Goal: Task Accomplishment & Management: Complete application form

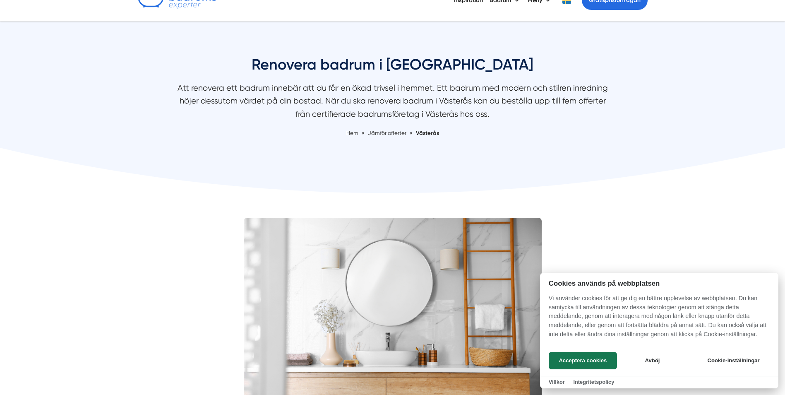
scroll to position [165, 0]
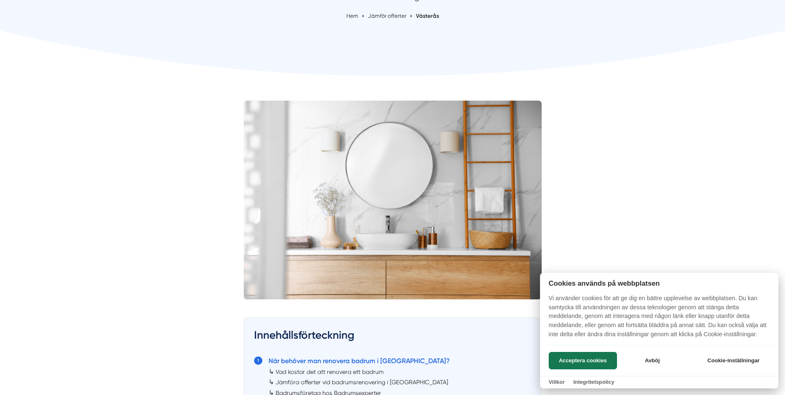
click at [595, 358] on button "Acceptera cookies" at bounding box center [583, 360] width 68 height 17
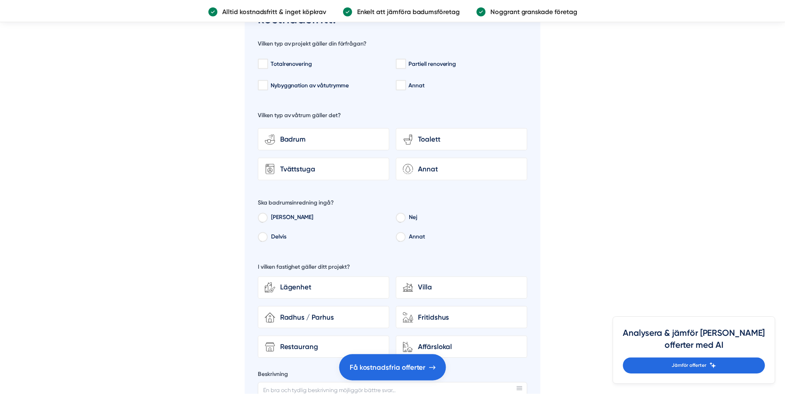
scroll to position [2565, 0]
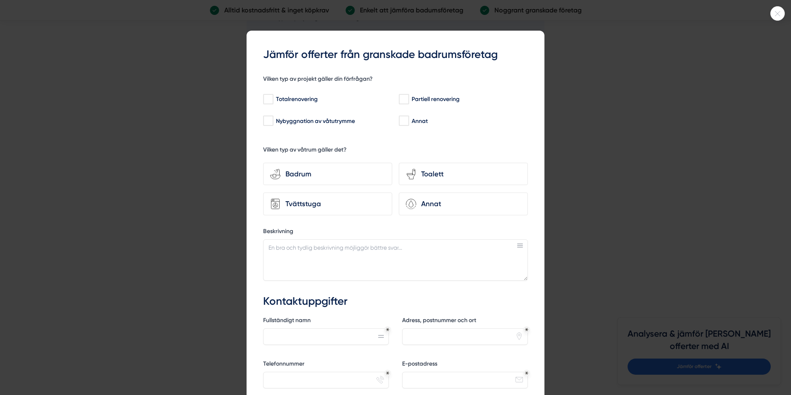
drag, startPoint x: 778, startPoint y: 13, endPoint x: 745, endPoint y: 34, distance: 39.5
click at [778, 13] on icon at bounding box center [777, 13] width 5 height 5
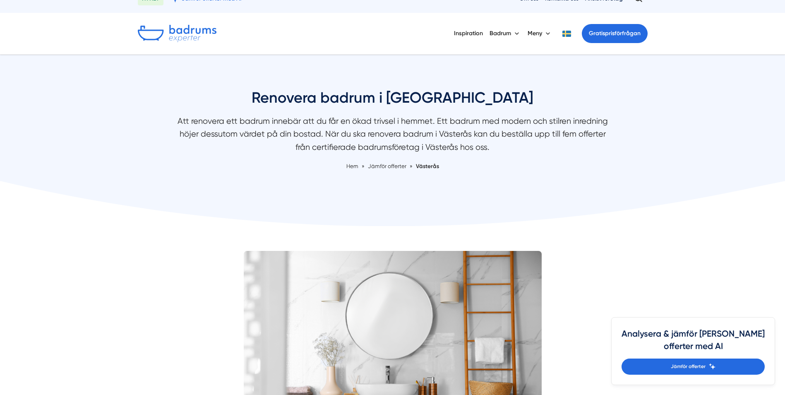
scroll to position [0, 0]
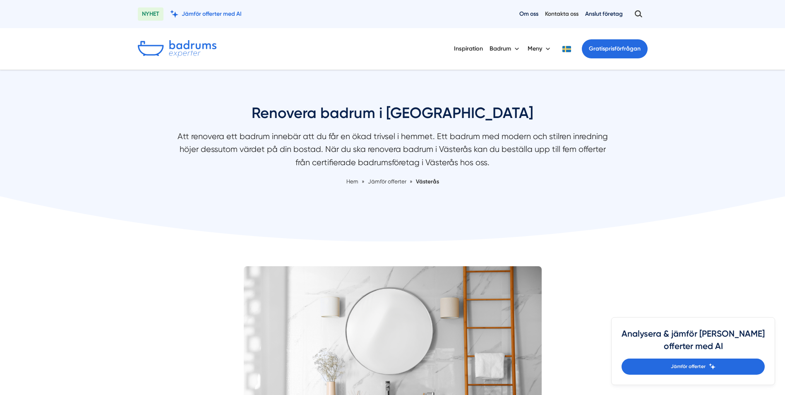
click at [564, 12] on link "Kontakta oss" at bounding box center [562, 14] width 34 height 8
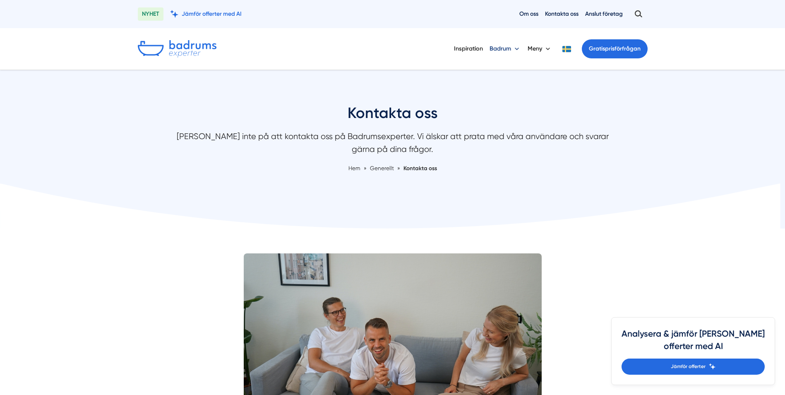
click at [511, 49] on button "Badrum" at bounding box center [504, 49] width 31 height 22
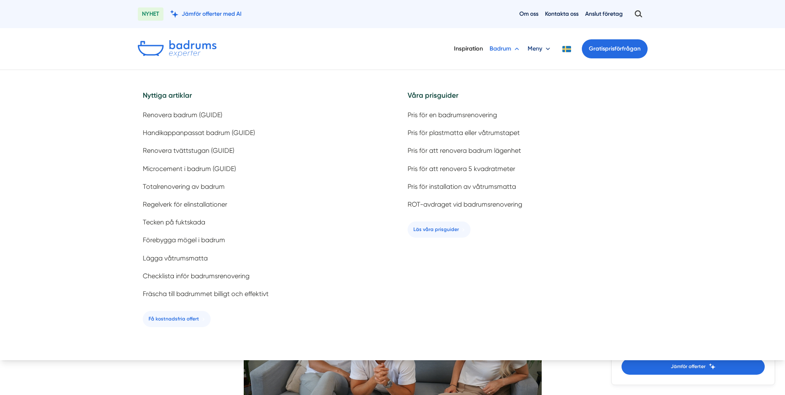
click at [543, 50] on button "Meny" at bounding box center [539, 49] width 24 height 22
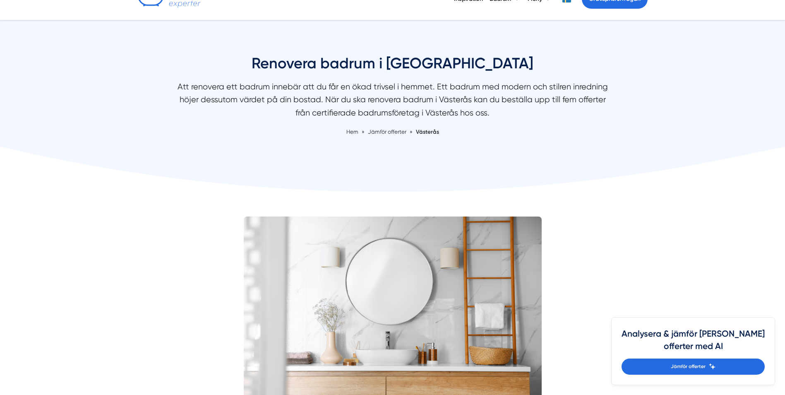
scroll to position [207, 0]
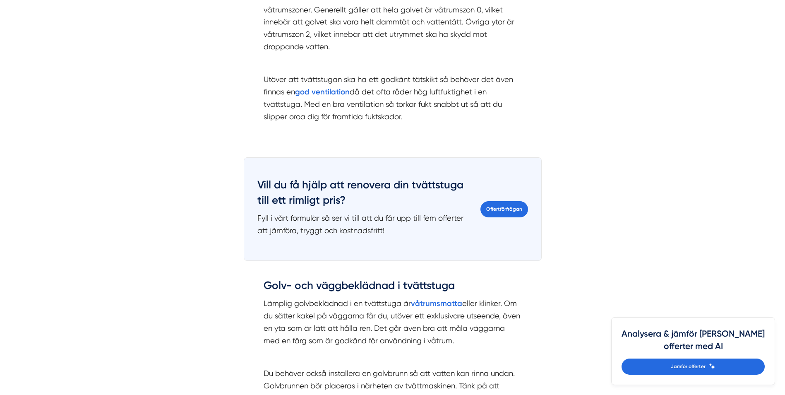
scroll to position [993, 0]
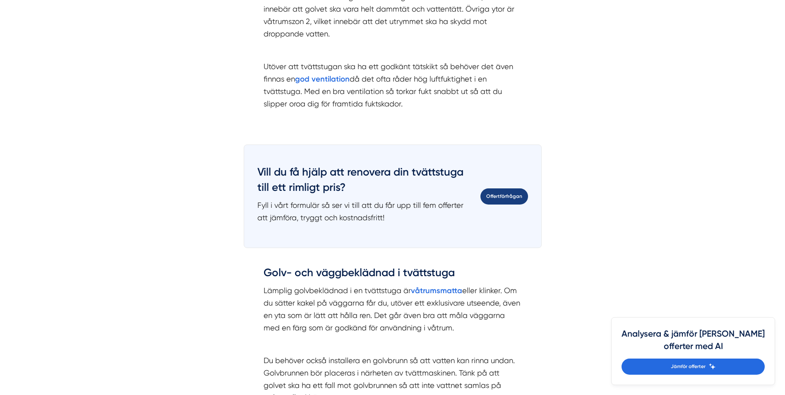
click at [511, 198] on link "Offertförfrågan" at bounding box center [504, 196] width 48 height 16
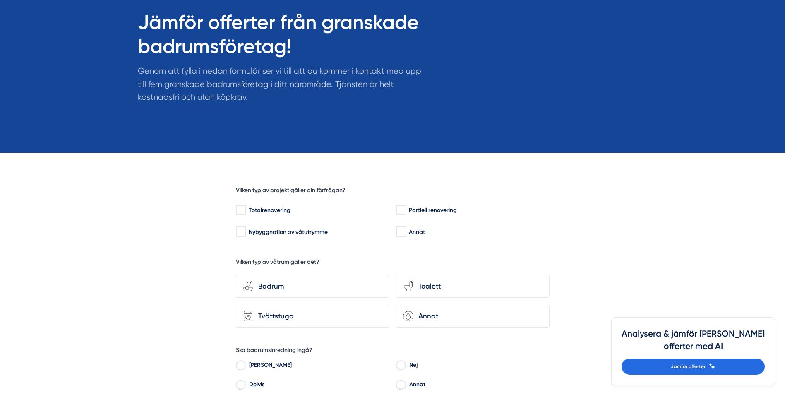
scroll to position [124, 0]
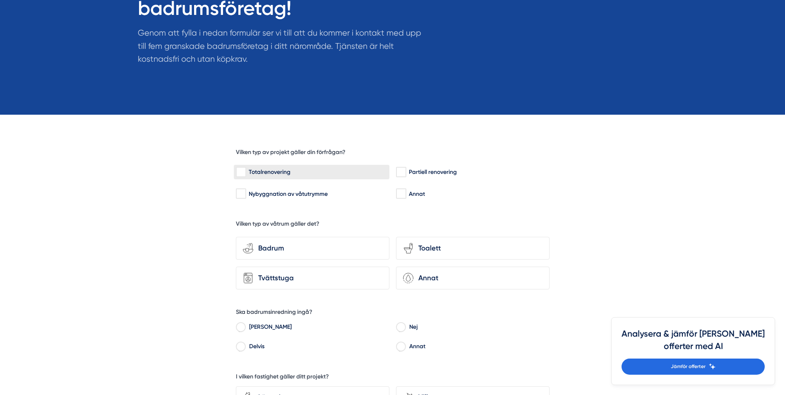
click at [241, 171] on input "Totalrenovering" at bounding box center [241, 172] width 10 height 8
checkbox input "true"
click at [266, 278] on div "Tvättstuga" at bounding box center [317, 277] width 129 height 11
click at [0, 0] on input "Tvättstuga" at bounding box center [0, 0] width 0 height 0
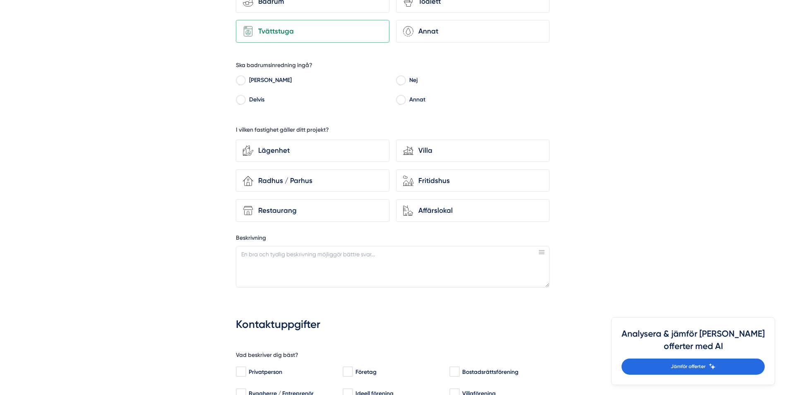
scroll to position [372, 0]
click at [431, 147] on div "Villa" at bounding box center [477, 148] width 129 height 11
click at [0, 0] on input "house-modern Villa" at bounding box center [0, 0] width 0 height 0
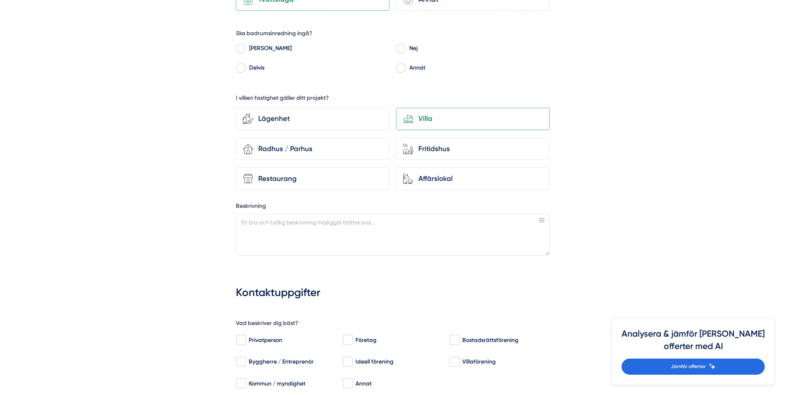
scroll to position [496, 0]
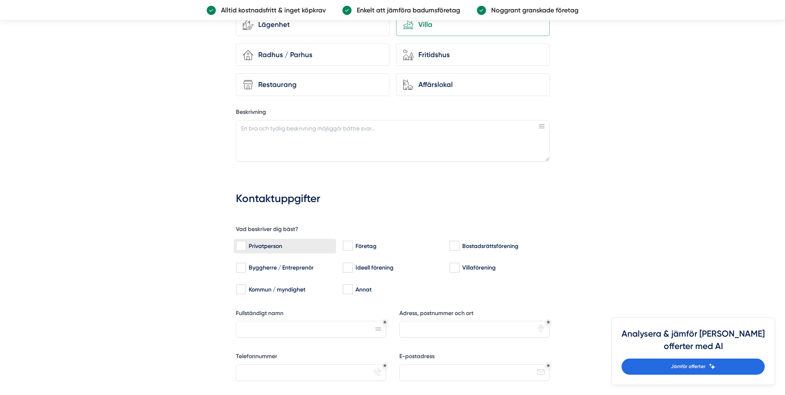
click at [240, 248] on input "Privatperson" at bounding box center [241, 246] width 10 height 8
checkbox input "true"
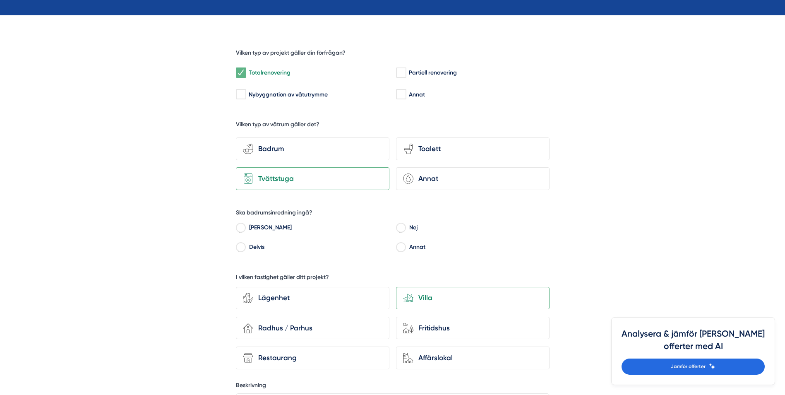
scroll to position [207, 0]
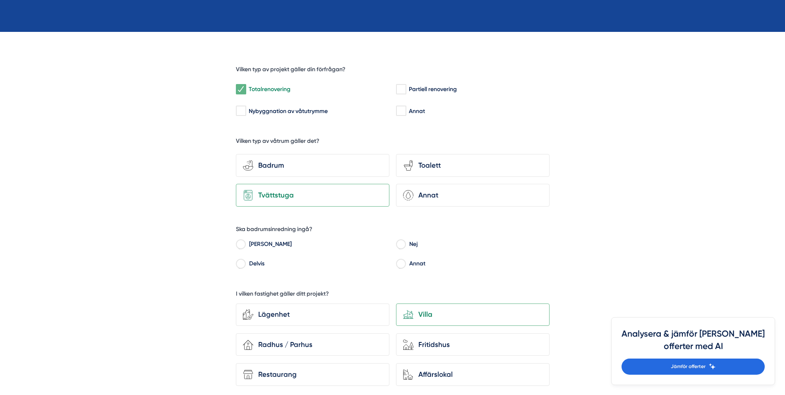
click at [241, 244] on input "Ja" at bounding box center [241, 245] width 10 height 7
radio input "true"
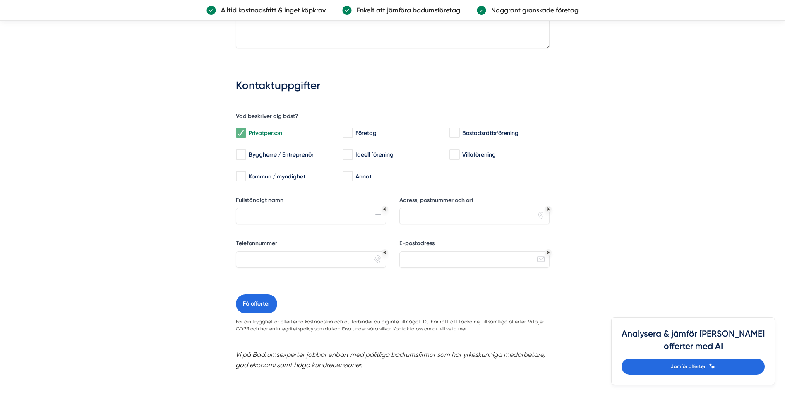
scroll to position [620, 0]
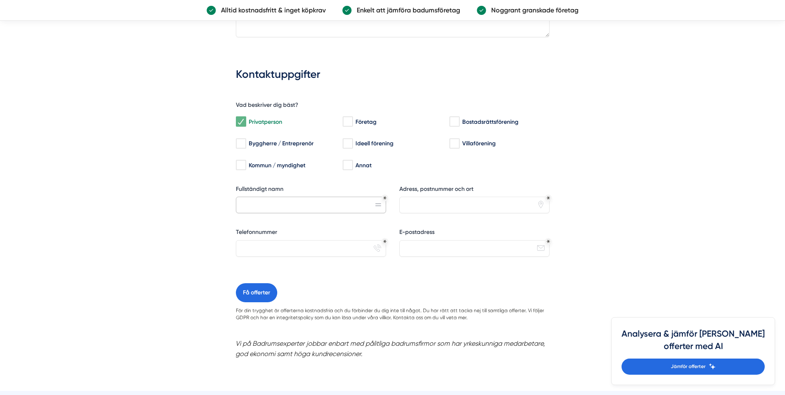
click at [248, 205] on input "Fullständigt namn" at bounding box center [311, 204] width 150 height 17
type input "Dzmitry Zhurauliou"
click at [437, 207] on input "Adress, postnummer och ort" at bounding box center [474, 204] width 150 height 17
type input "Blekingevägen 41"
click at [254, 247] on input "Telefonnummer" at bounding box center [311, 248] width 150 height 17
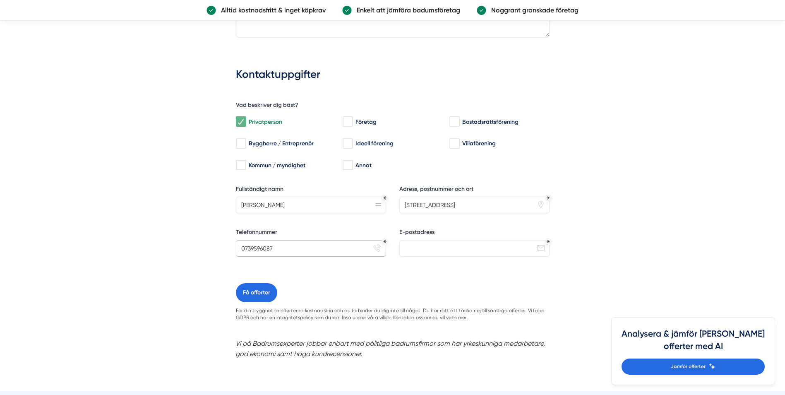
type input "0739596087"
click at [423, 253] on input "E-postadress" at bounding box center [474, 248] width 150 height 17
type input "dmitrij67@hotmail.com"
click at [261, 293] on button "Få offerter" at bounding box center [256, 292] width 41 height 19
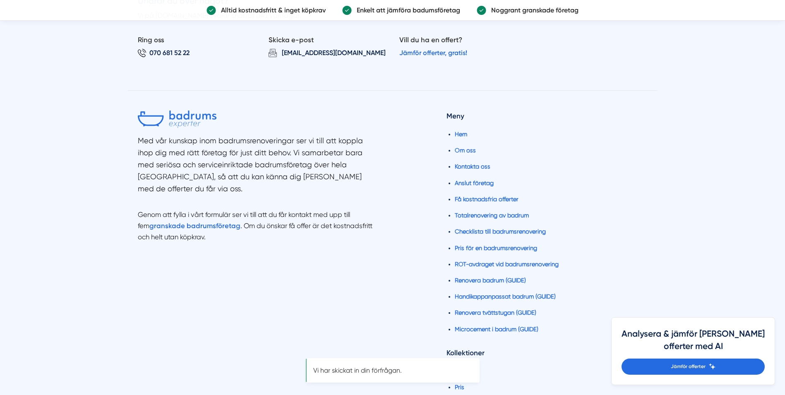
scroll to position [0, 0]
